Goal: Task Accomplishment & Management: Manage account settings

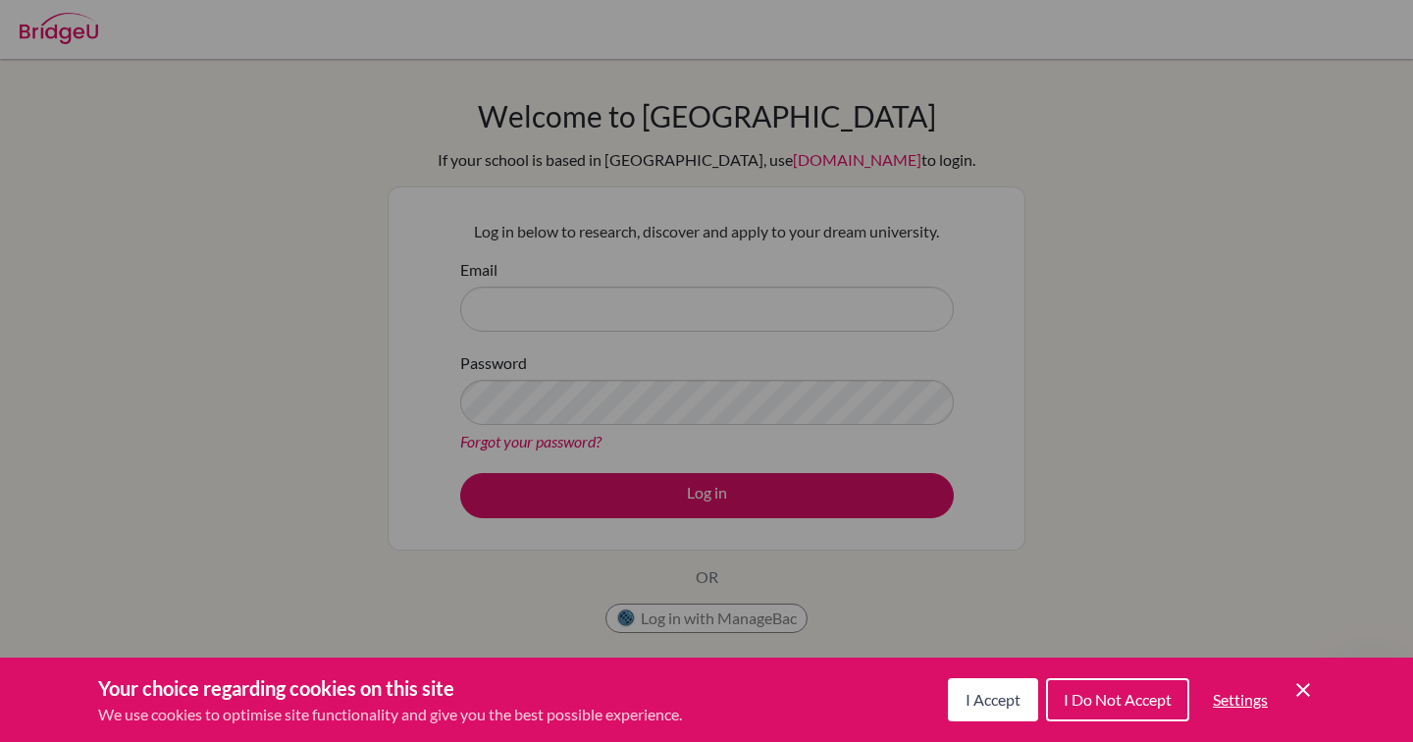
click at [1310, 693] on icon "Cookie Control Close Icon" at bounding box center [1303, 690] width 24 height 24
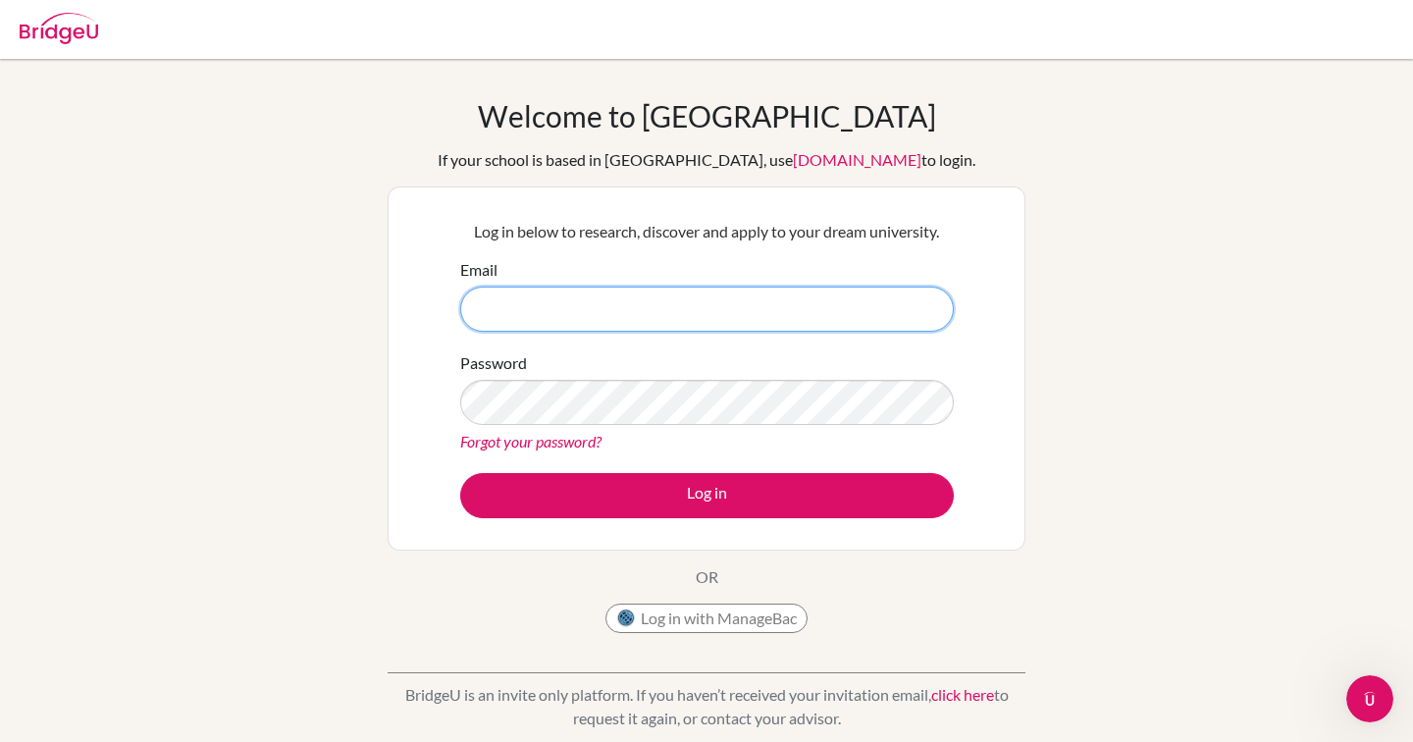
click at [617, 311] on input "Email" at bounding box center [707, 309] width 494 height 45
type input "[PERSON_NAME][EMAIL_ADDRESS][PERSON_NAME][DOMAIN_NAME]"
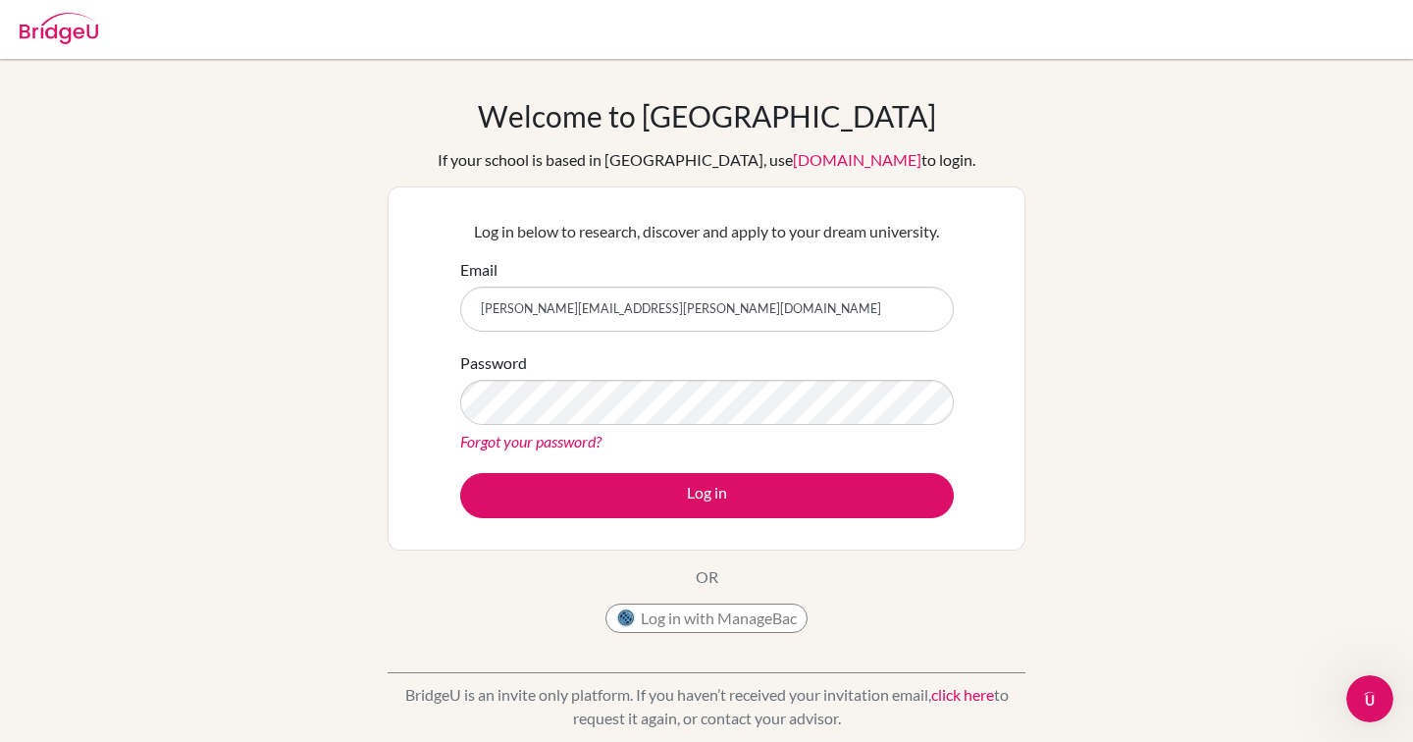
click at [619, 344] on form "Email [PERSON_NAME][EMAIL_ADDRESS][PERSON_NAME][DOMAIN_NAME] Password Forgot yo…" at bounding box center [707, 388] width 494 height 260
click at [460, 473] on button "Log in" at bounding box center [707, 495] width 494 height 45
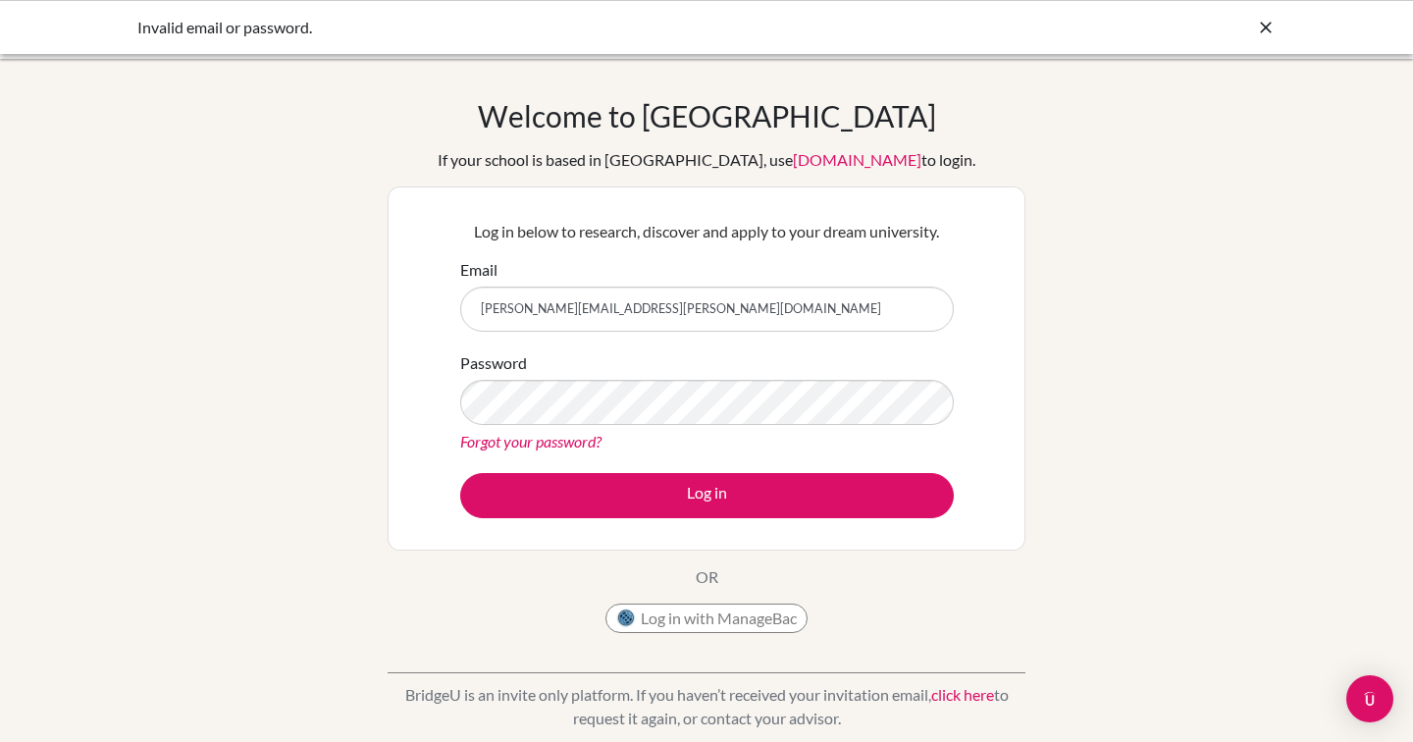
click at [497, 351] on label "Password" at bounding box center [493, 363] width 67 height 24
click at [460, 473] on button "Log in" at bounding box center [707, 495] width 494 height 45
click at [926, 220] on p "Log in below to research, discover and apply to your dream university." at bounding box center [707, 232] width 494 height 24
click at [755, 344] on form "Email [PERSON_NAME][EMAIL_ADDRESS][PERSON_NAME][DOMAIN_NAME] Password Forgot yo…" at bounding box center [707, 388] width 494 height 260
